Goal: Use online tool/utility: Utilize a website feature to perform a specific function

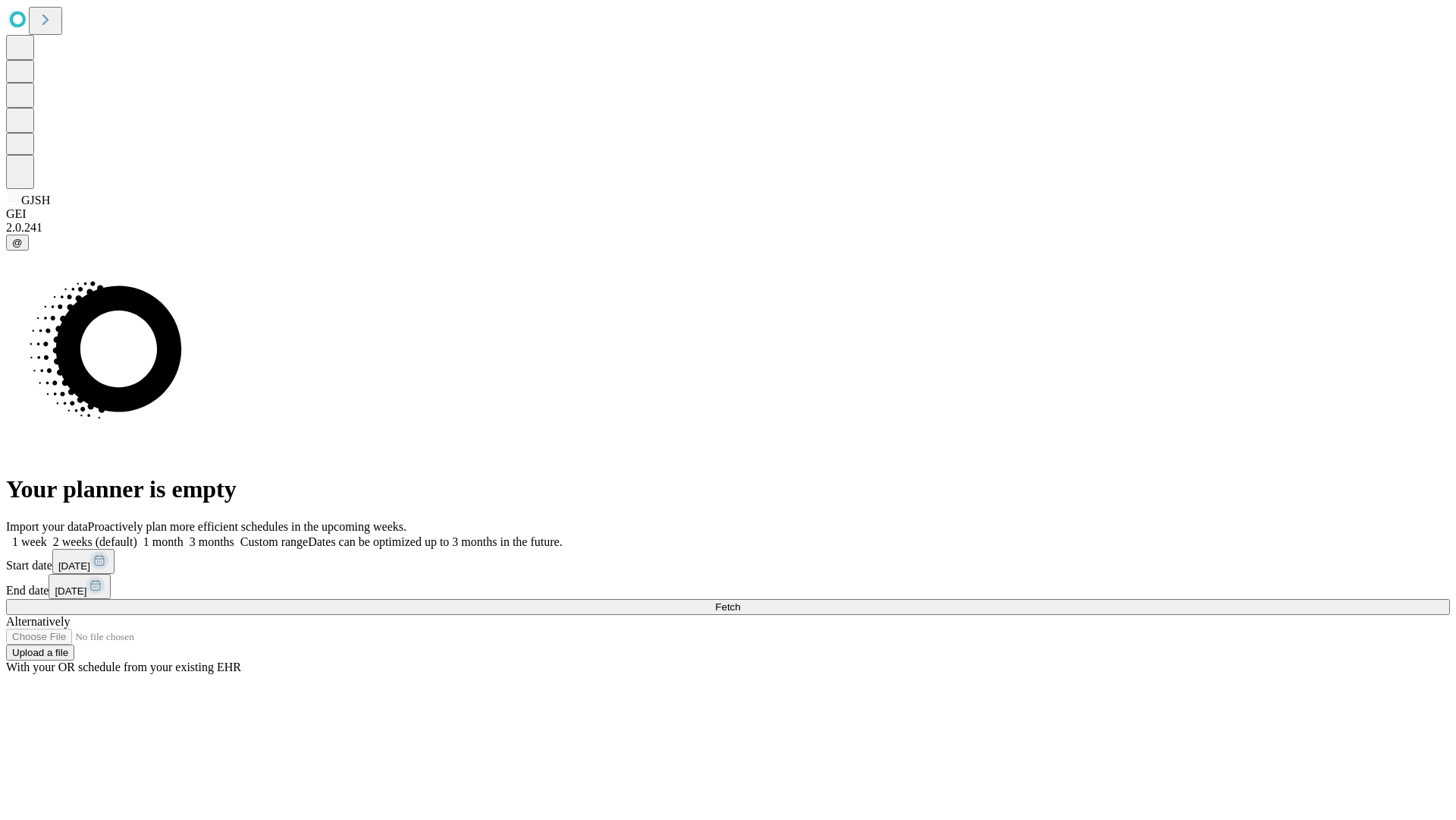
click at [740, 601] on span "Fetch" at bounding box center [728, 607] width 25 height 12
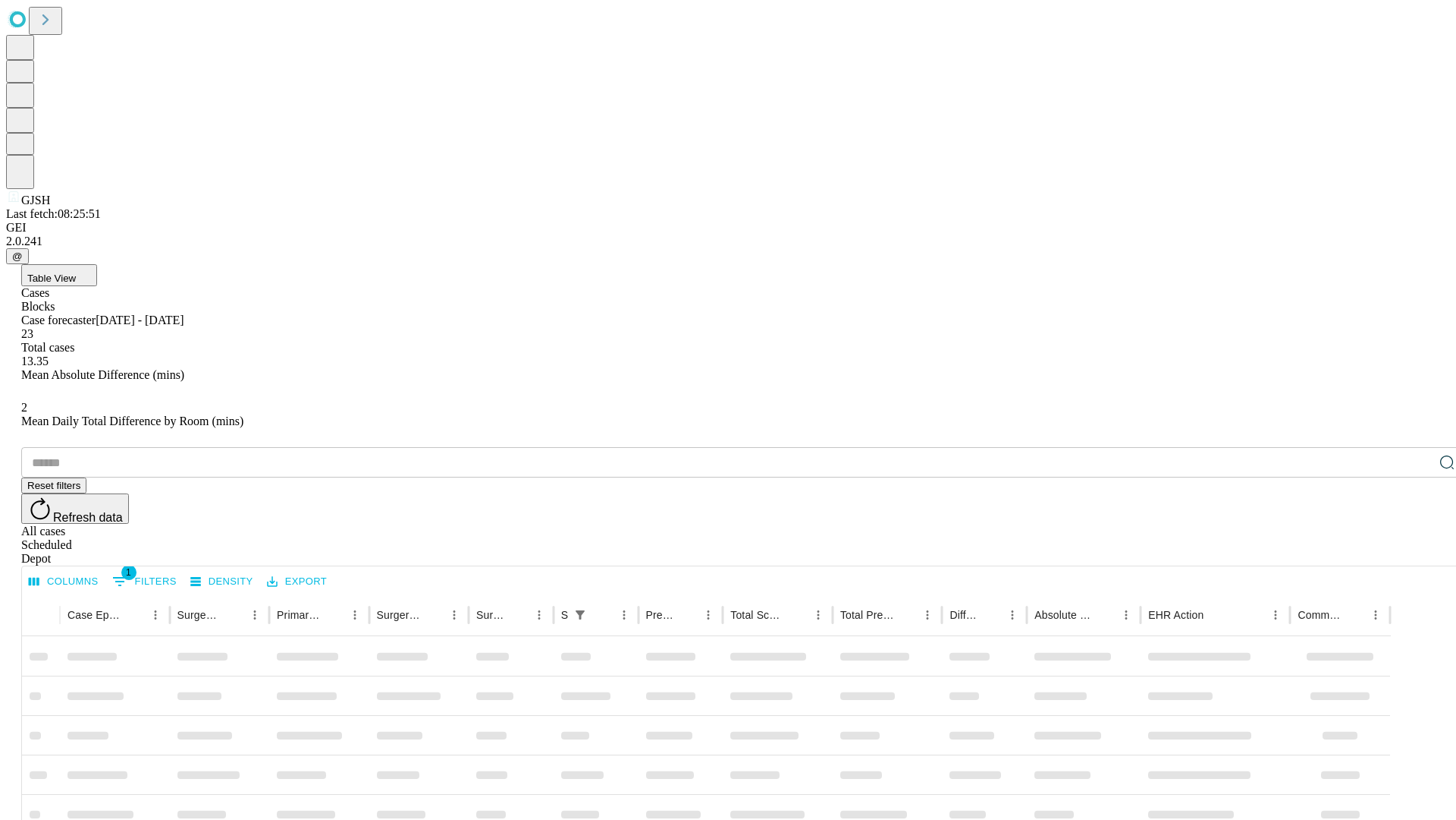
click at [76, 273] on span "Table View" at bounding box center [51, 278] width 49 height 12
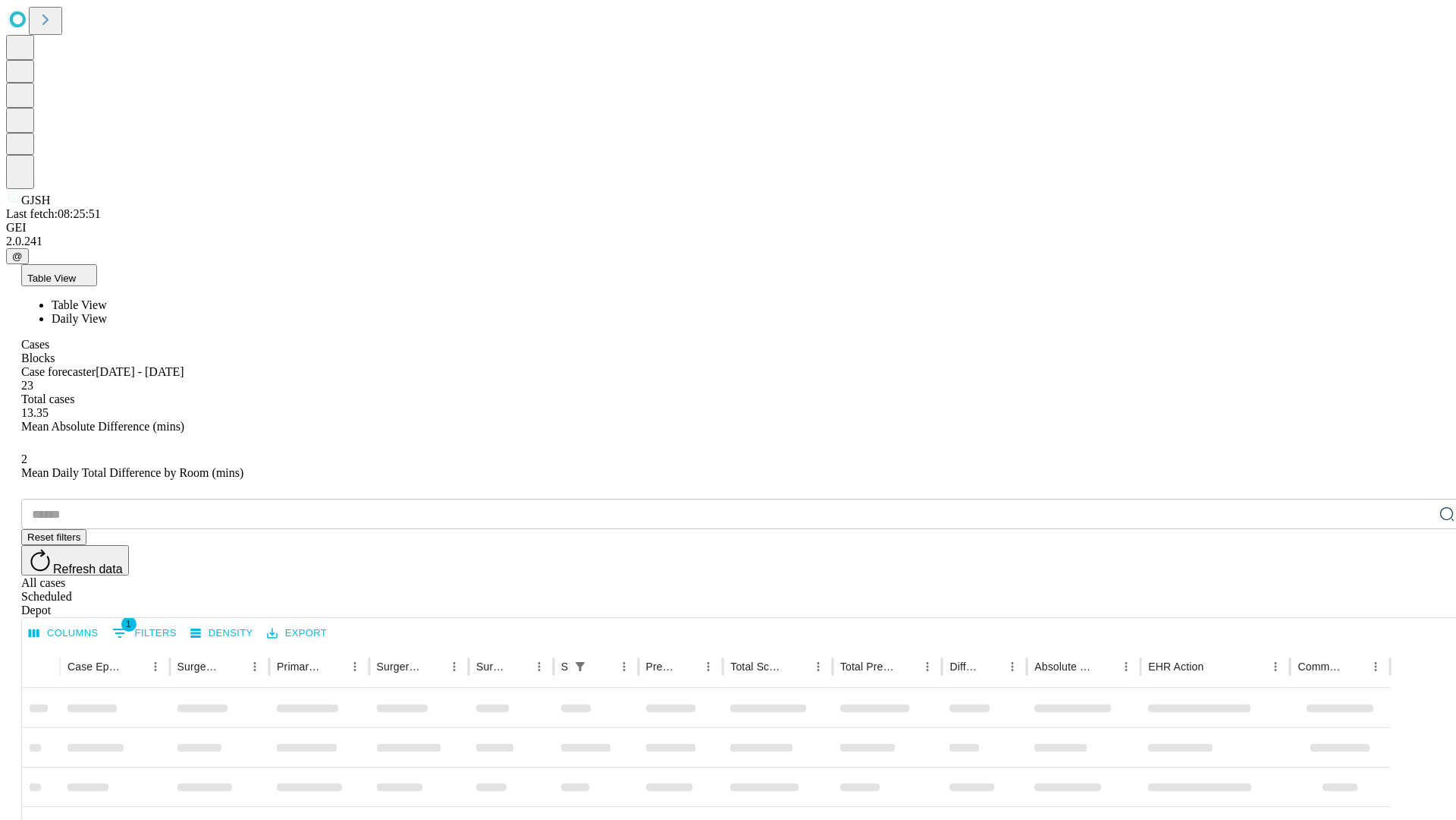
click at [107, 312] on span "Daily View" at bounding box center [79, 318] width 55 height 13
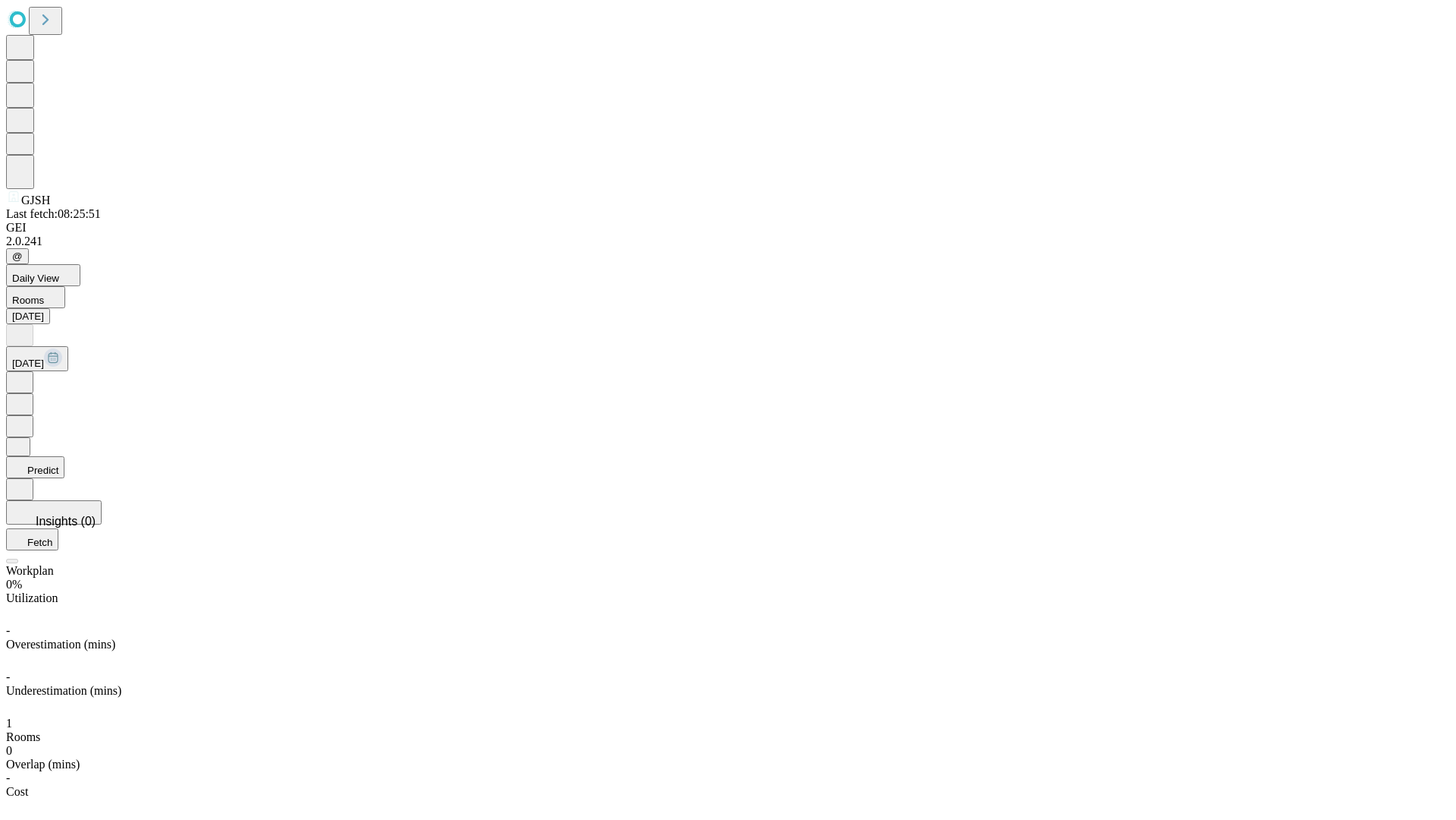
click at [64, 456] on button "Predict" at bounding box center [35, 467] width 59 height 22
